Goal: Task Accomplishment & Management: Use online tool/utility

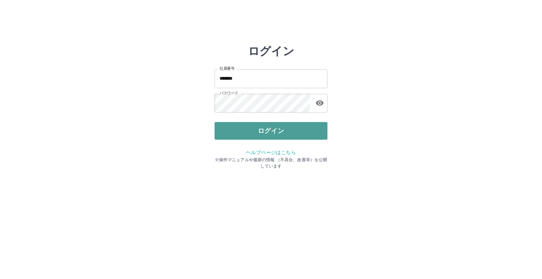
click at [281, 130] on button "ログイン" at bounding box center [271, 131] width 113 height 18
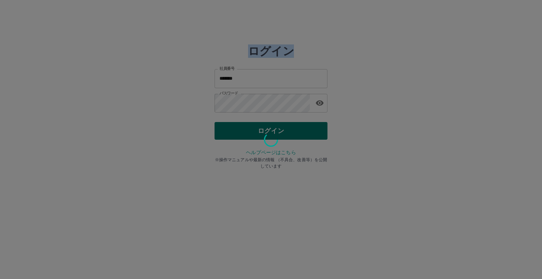
click at [281, 130] on div at bounding box center [271, 139] width 542 height 279
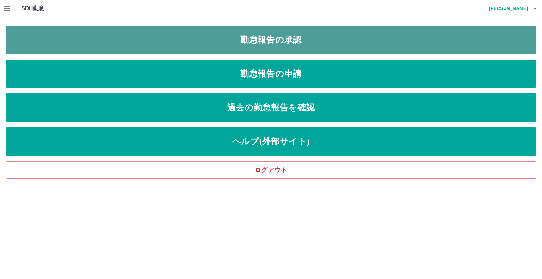
click at [285, 41] on link "勤怠報告の承認" at bounding box center [271, 40] width 531 height 28
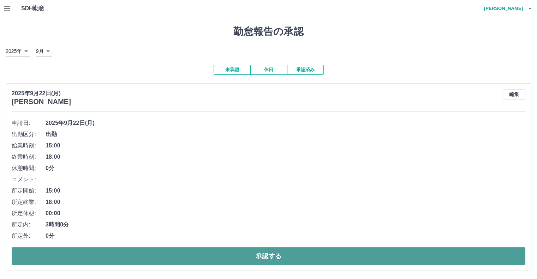
click at [193, 259] on button "承認する" at bounding box center [269, 257] width 514 height 18
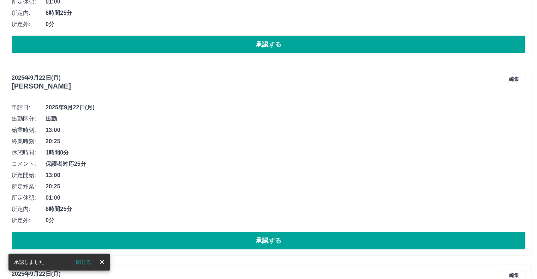
scroll to position [16, 0]
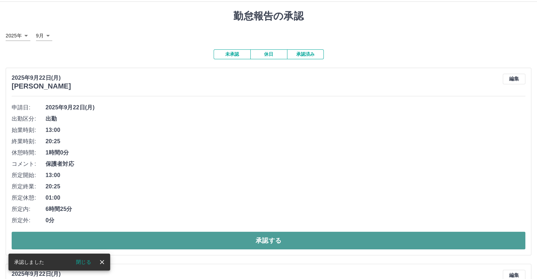
click at [214, 243] on button "承認する" at bounding box center [269, 241] width 514 height 18
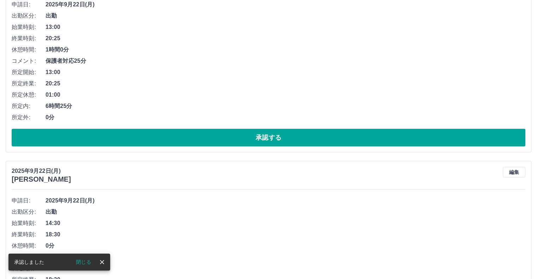
scroll to position [192, 0]
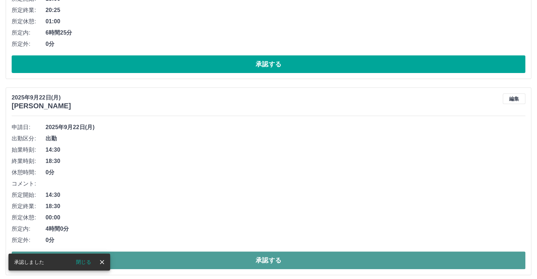
click at [243, 258] on button "承認する" at bounding box center [269, 261] width 514 height 18
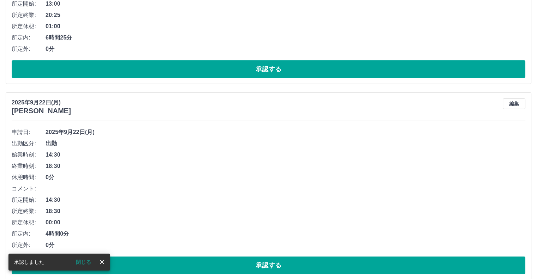
scroll to position [243, 0]
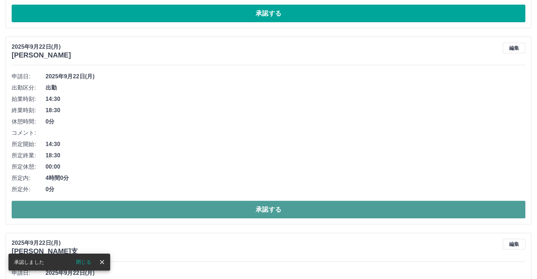
click at [270, 208] on button "承認する" at bounding box center [269, 210] width 514 height 18
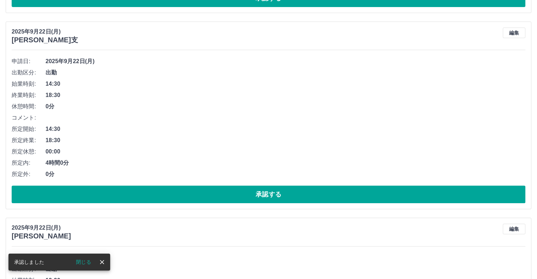
scroll to position [258, 0]
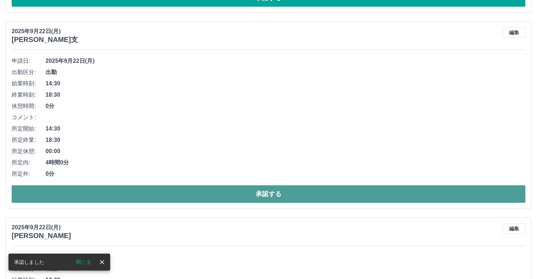
click at [280, 195] on button "承認する" at bounding box center [269, 194] width 514 height 18
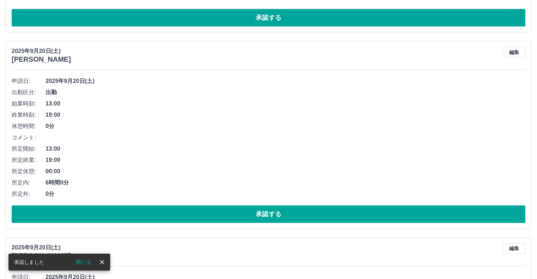
scroll to position [239, 0]
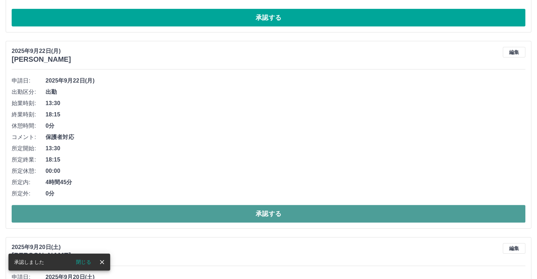
click at [265, 210] on button "承認する" at bounding box center [269, 214] width 514 height 18
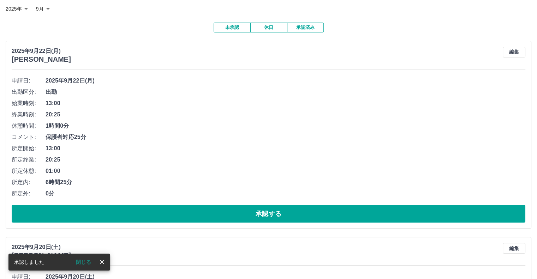
scroll to position [0, 0]
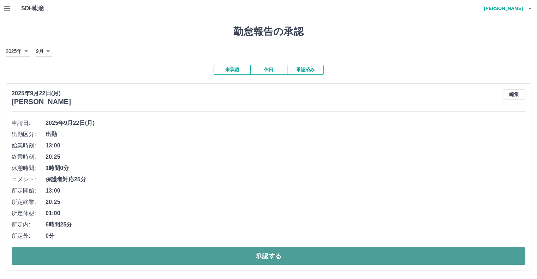
click at [275, 255] on button "承認する" at bounding box center [269, 257] width 514 height 18
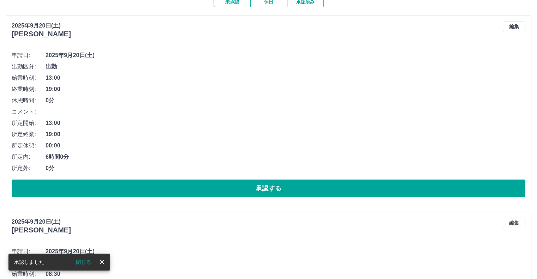
scroll to position [71, 0]
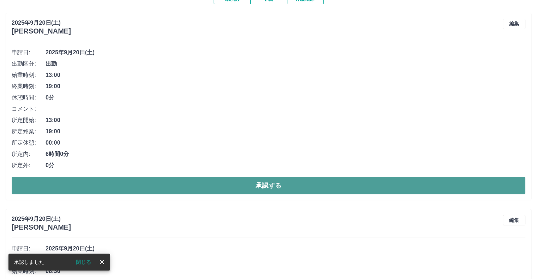
click at [264, 185] on button "承認する" at bounding box center [269, 186] width 514 height 18
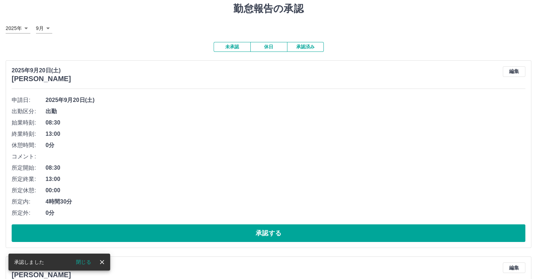
scroll to position [35, 0]
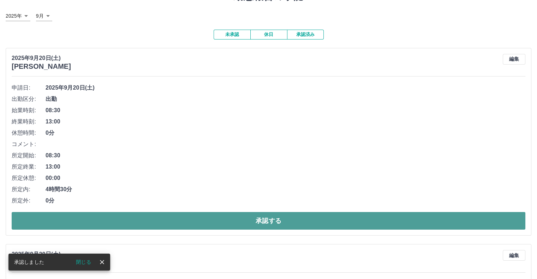
click at [268, 219] on button "承認する" at bounding box center [269, 221] width 514 height 18
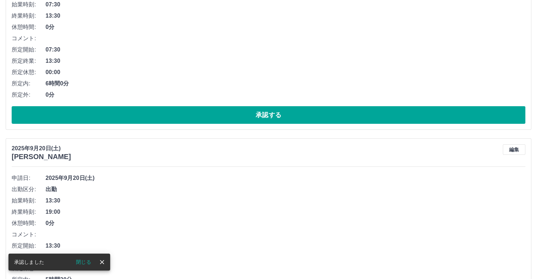
scroll to position [0, 0]
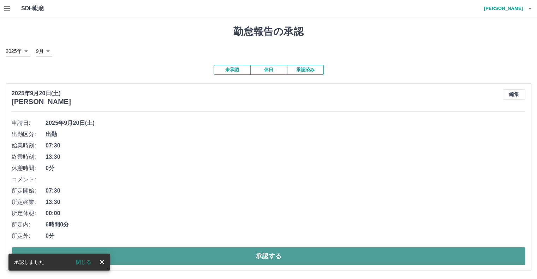
click at [275, 256] on button "承認する" at bounding box center [269, 257] width 514 height 18
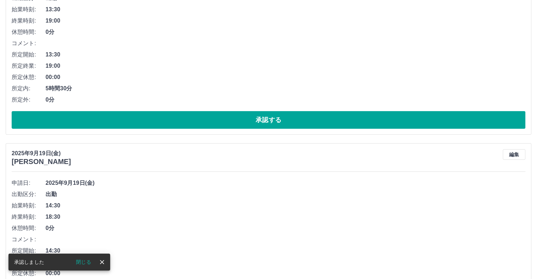
scroll to position [212, 0]
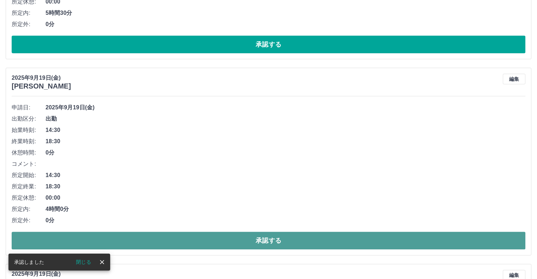
click at [273, 239] on button "承認する" at bounding box center [269, 241] width 514 height 18
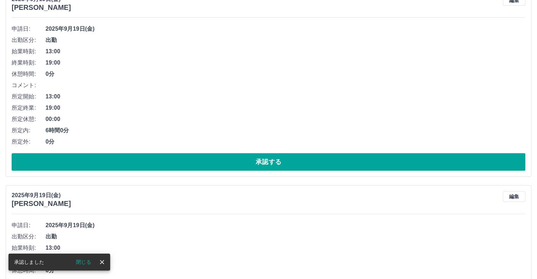
scroll to position [318, 0]
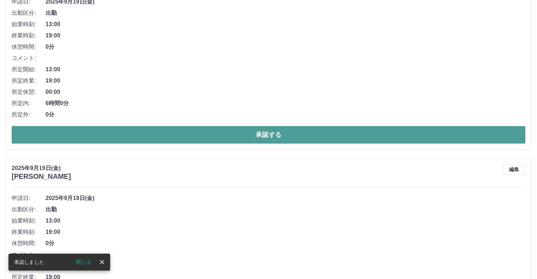
click at [276, 135] on button "承認する" at bounding box center [269, 135] width 514 height 18
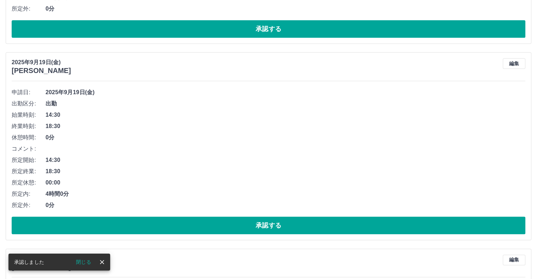
scroll to position [227, 0]
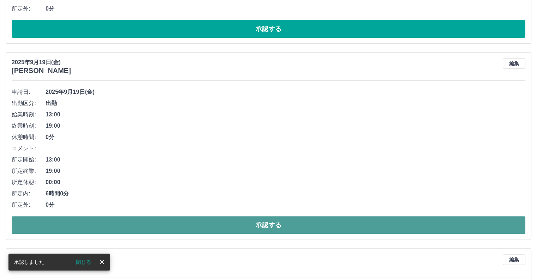
click at [267, 224] on button "承認する" at bounding box center [269, 225] width 514 height 18
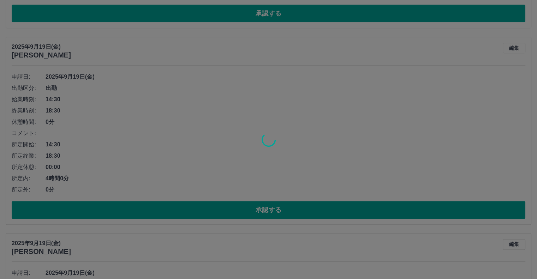
scroll to position [243, 0]
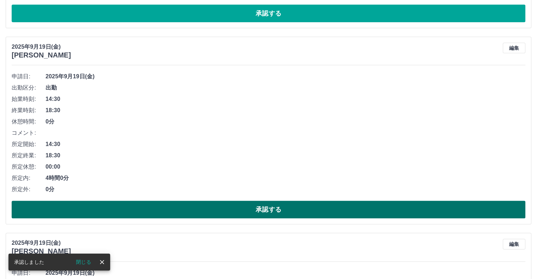
click at [271, 212] on button "承認する" at bounding box center [269, 210] width 514 height 18
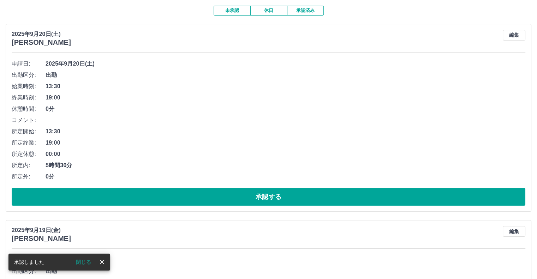
scroll to position [47, 0]
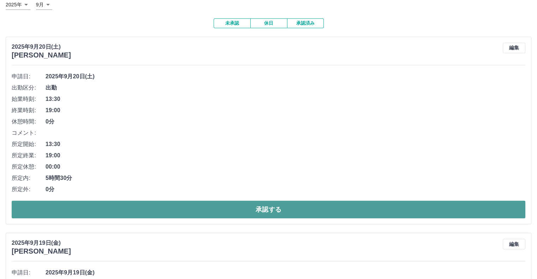
click at [264, 206] on button "承認する" at bounding box center [269, 210] width 514 height 18
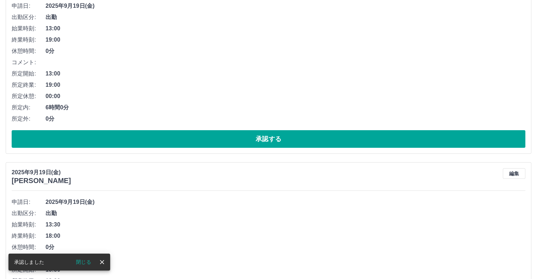
scroll to position [0, 0]
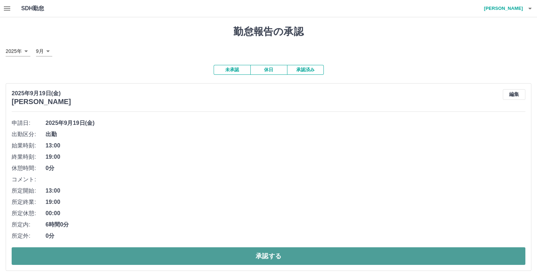
click at [262, 258] on button "承認する" at bounding box center [269, 257] width 514 height 18
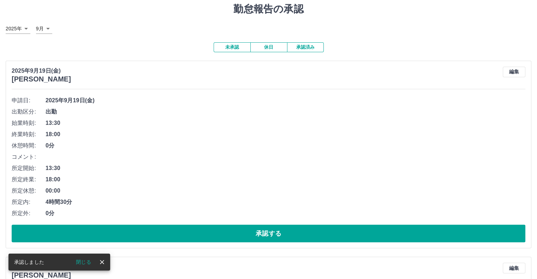
scroll to position [35, 0]
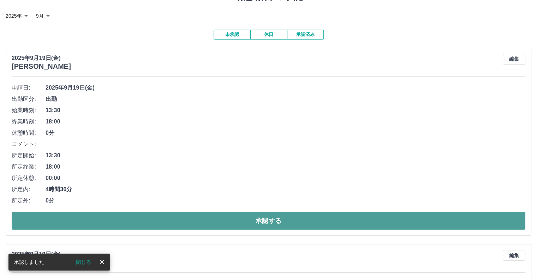
click at [268, 219] on button "承認する" at bounding box center [269, 221] width 514 height 18
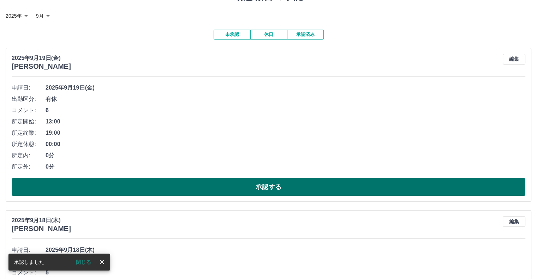
click at [270, 187] on button "承認する" at bounding box center [269, 187] width 514 height 18
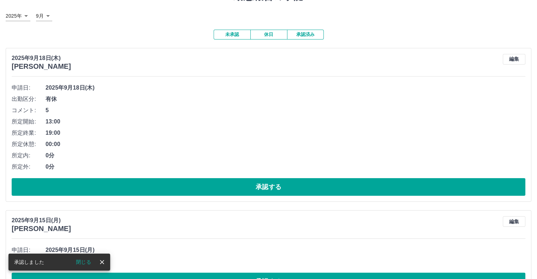
click at [270, 185] on button "承認する" at bounding box center [269, 187] width 514 height 18
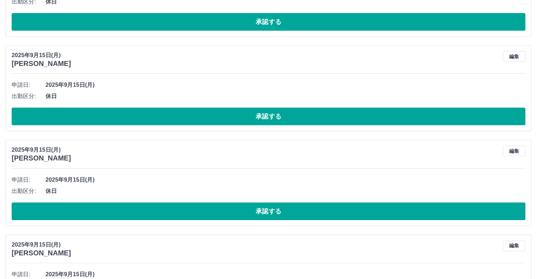
scroll to position [0, 0]
